Goal: Information Seeking & Learning: Learn about a topic

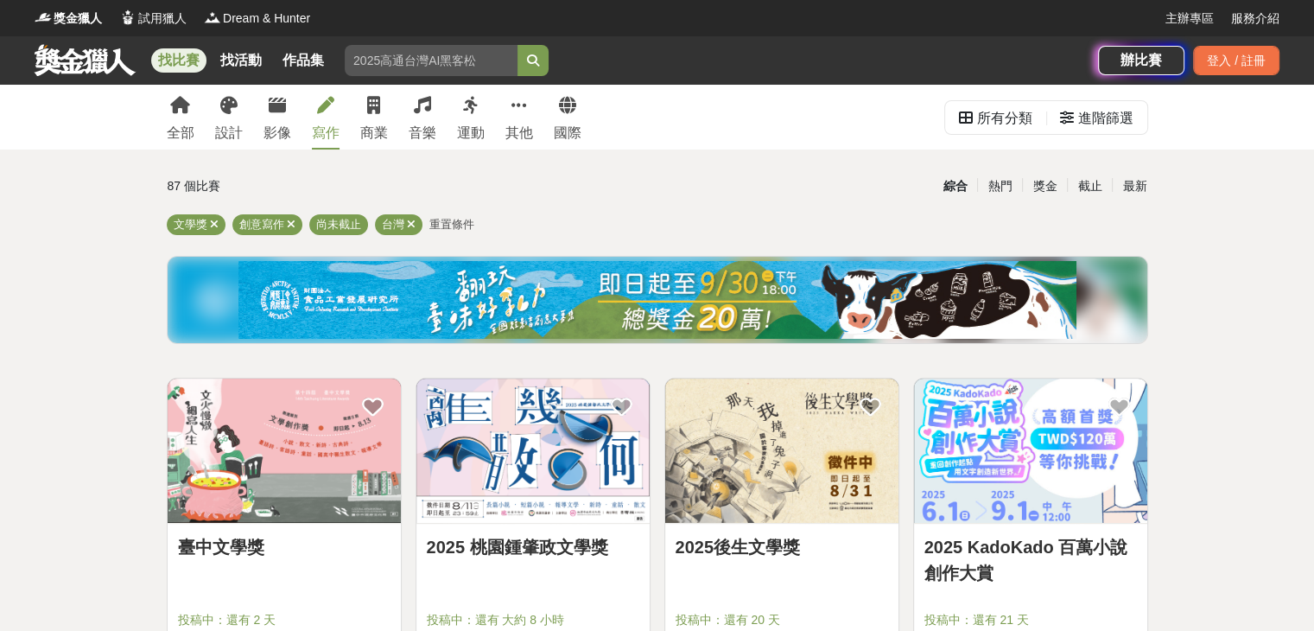
scroll to position [173, 0]
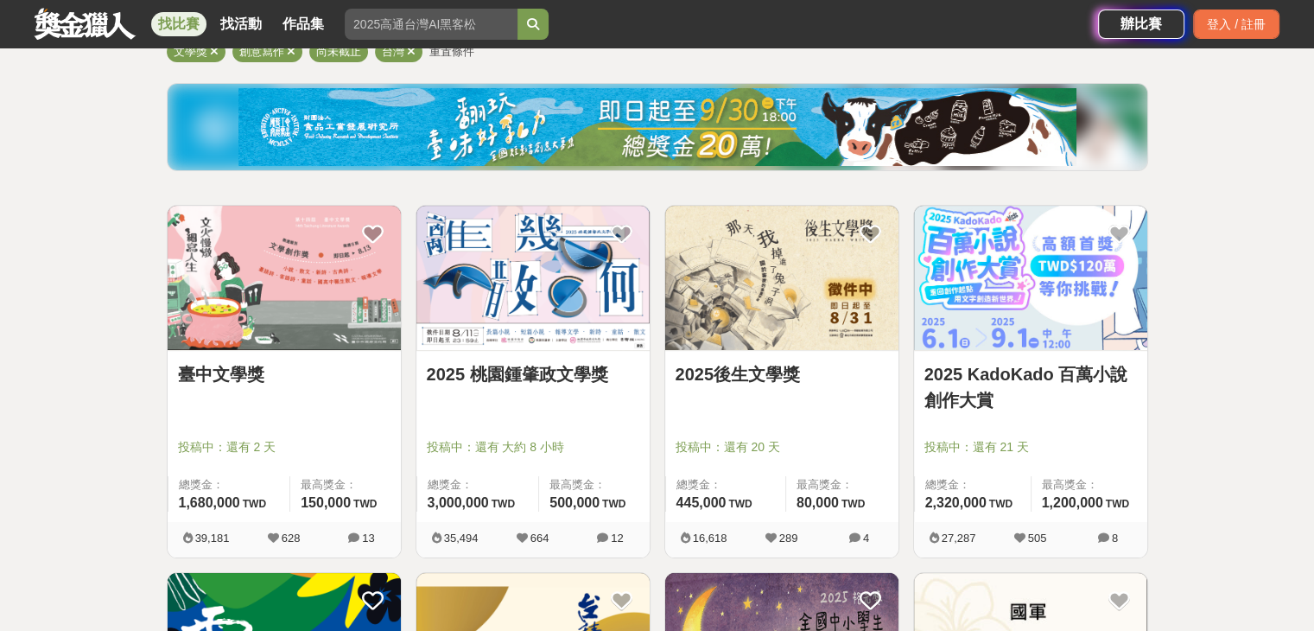
click at [570, 374] on link "2025 桃園鍾肇政文學獎" at bounding box center [533, 374] width 213 height 26
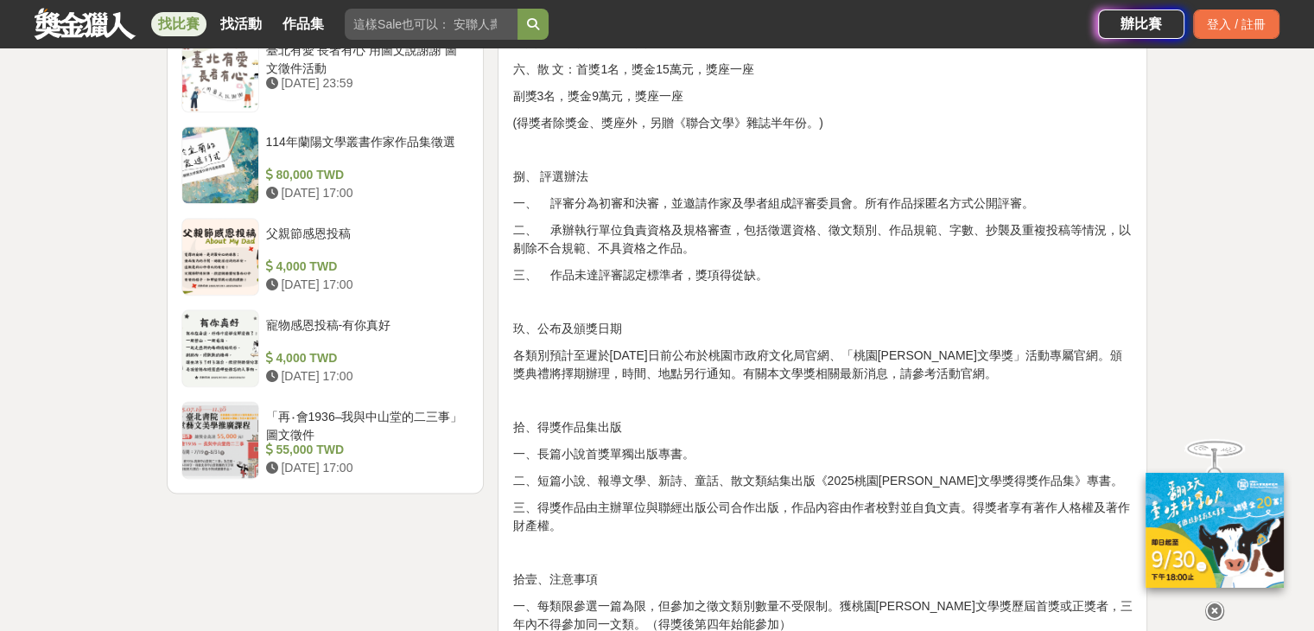
scroll to position [2160, 0]
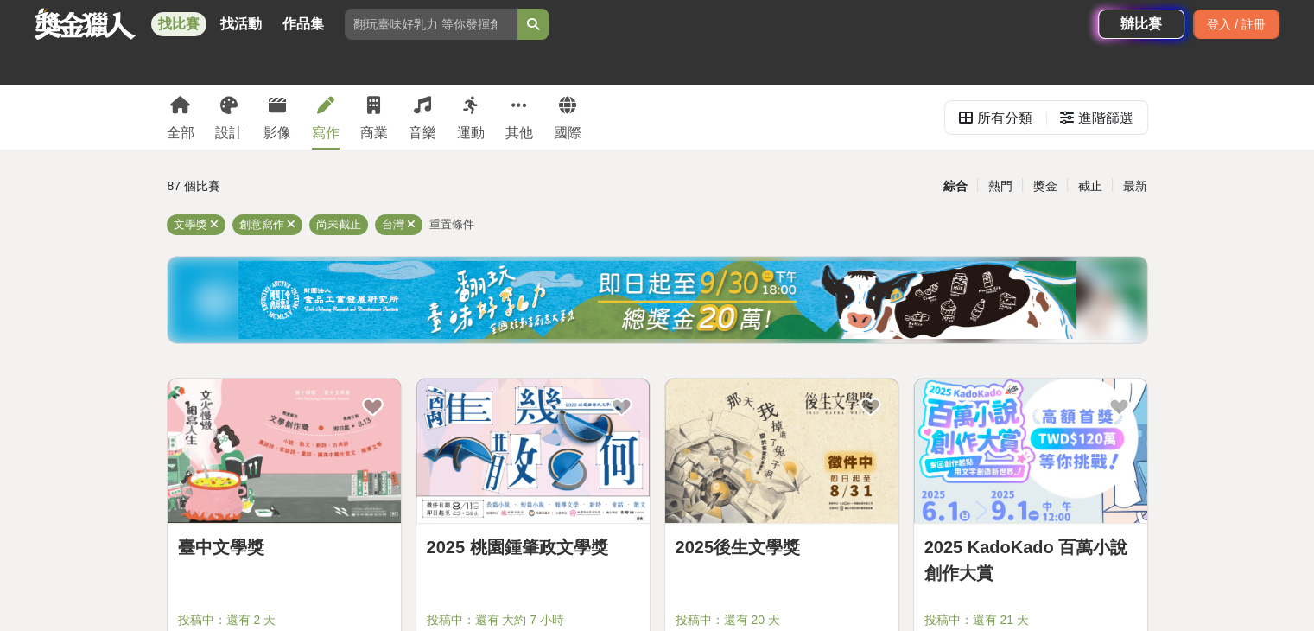
scroll to position [86, 0]
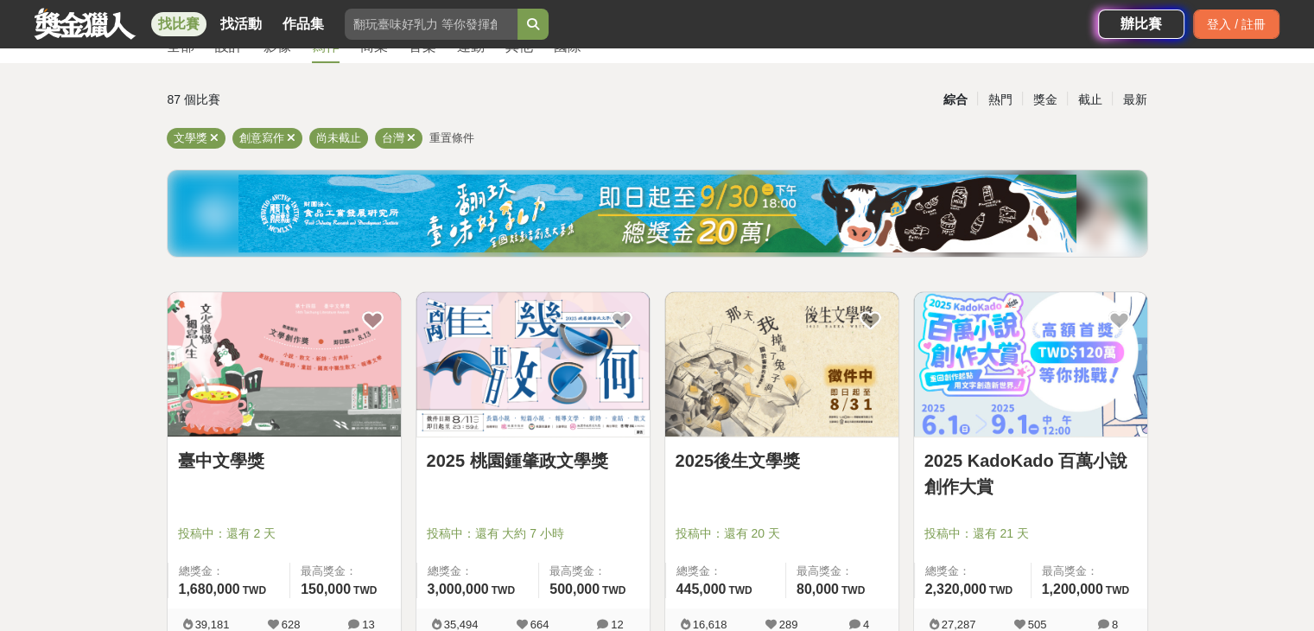
click at [587, 457] on link "2025 桃園鍾肇政文學獎" at bounding box center [533, 461] width 213 height 26
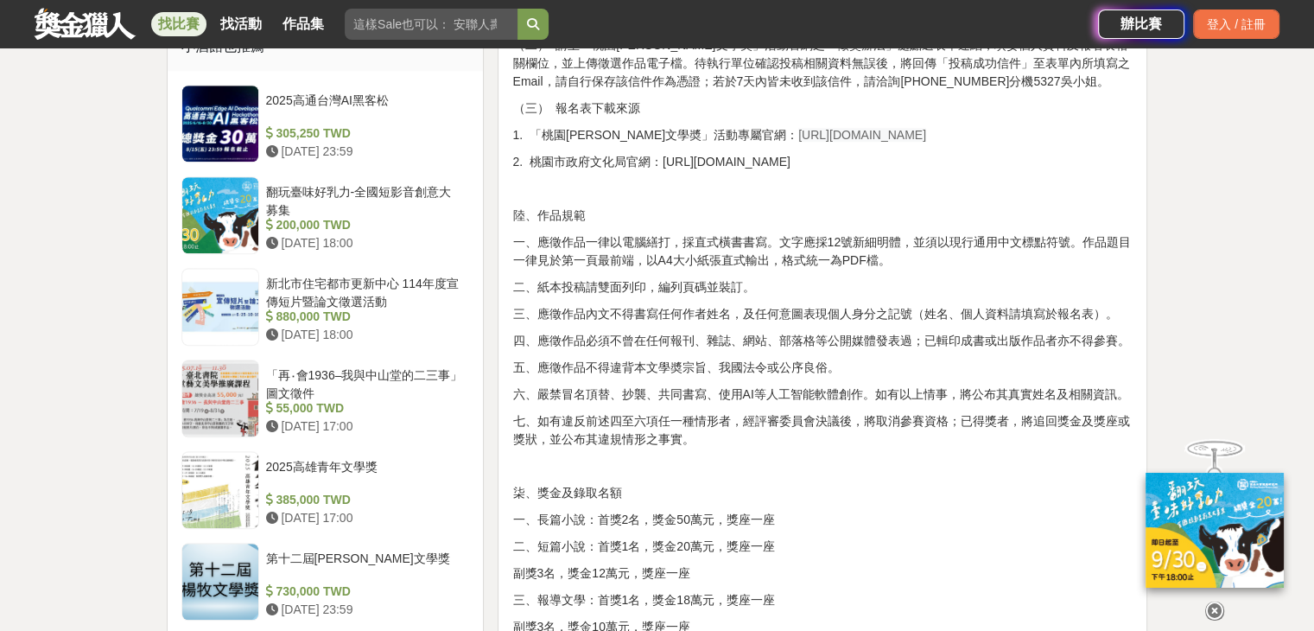
scroll to position [1037, 0]
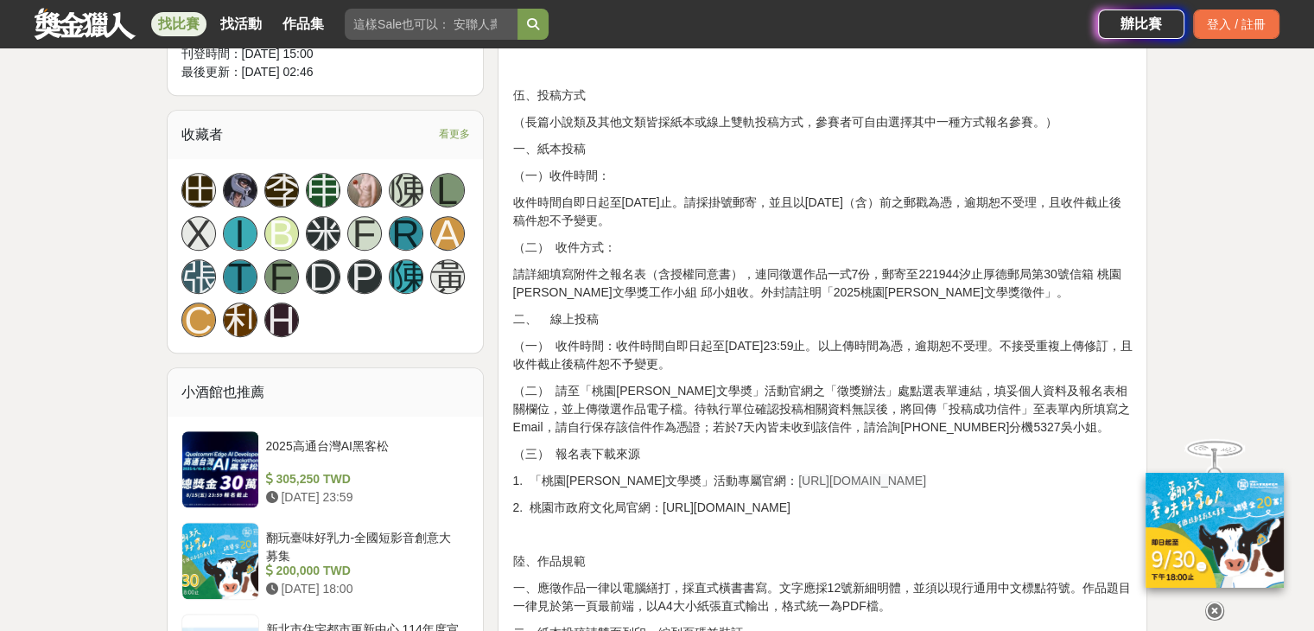
click at [886, 478] on span "[URL][DOMAIN_NAME]" at bounding box center [862, 480] width 128 height 14
drag, startPoint x: 910, startPoint y: 479, endPoint x: 734, endPoint y: 471, distance: 175.6
click at [734, 472] on p "1. 「桃園鍾肇政文學奬」活動專屬官網： https://literature.tyccc.gov.tw/" at bounding box center [822, 481] width 620 height 18
copy span "[URL][DOMAIN_NAME]"
